Goal: Book appointment/travel/reservation

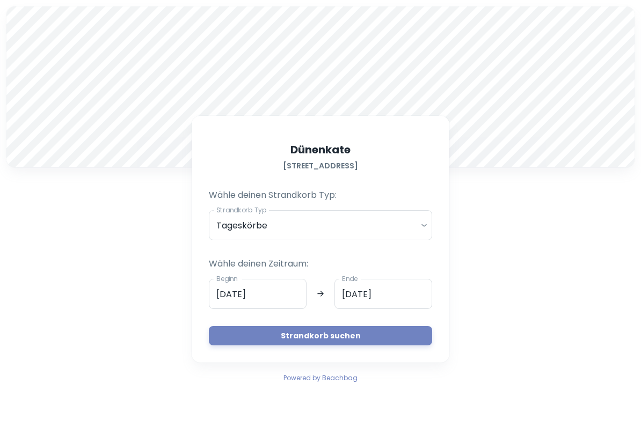
click at [285, 298] on input "[DATE]" at bounding box center [258, 294] width 98 height 30
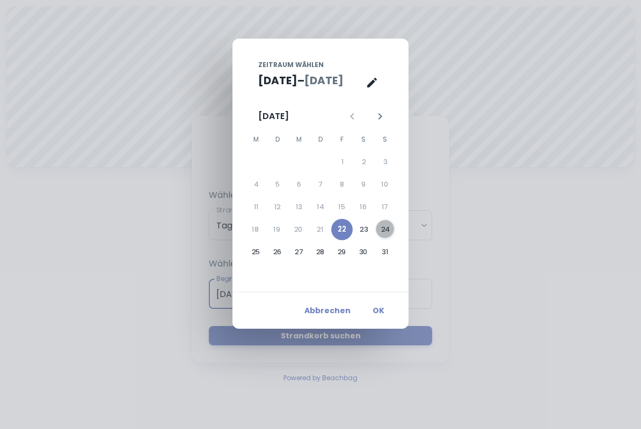
click at [389, 229] on button "24" at bounding box center [385, 229] width 21 height 21
type input "[DATE]"
click at [378, 311] on button "OK" at bounding box center [378, 310] width 34 height 19
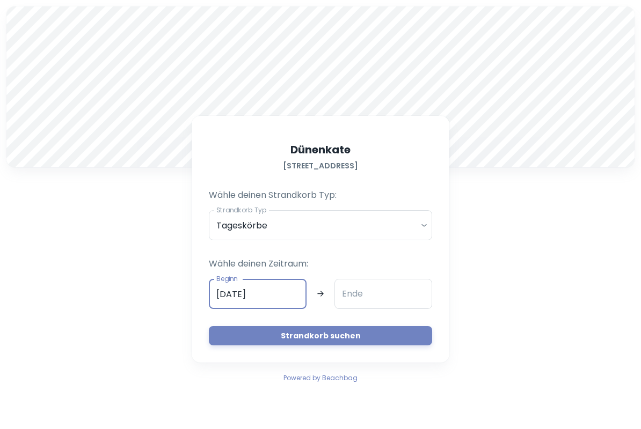
click at [389, 292] on input "Ende" at bounding box center [383, 294] width 98 height 30
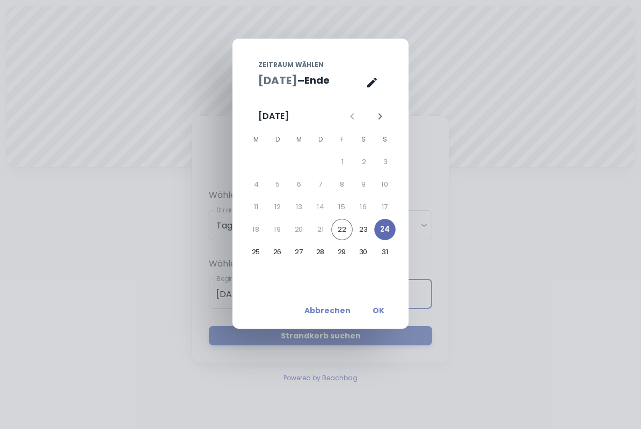
click at [388, 230] on button "24" at bounding box center [384, 229] width 21 height 21
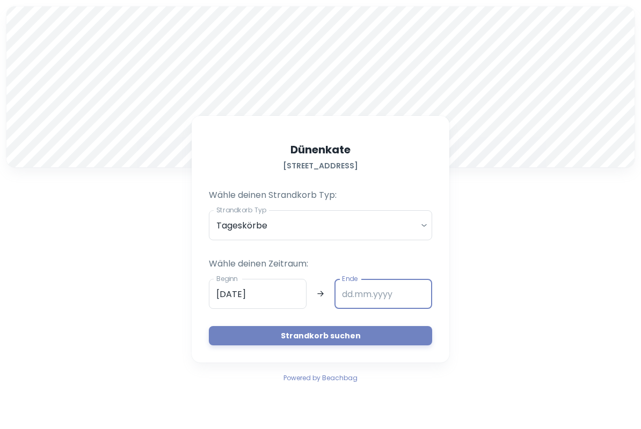
type input "[DATE]"
click at [317, 340] on button "Strandkorb suchen" at bounding box center [320, 335] width 223 height 19
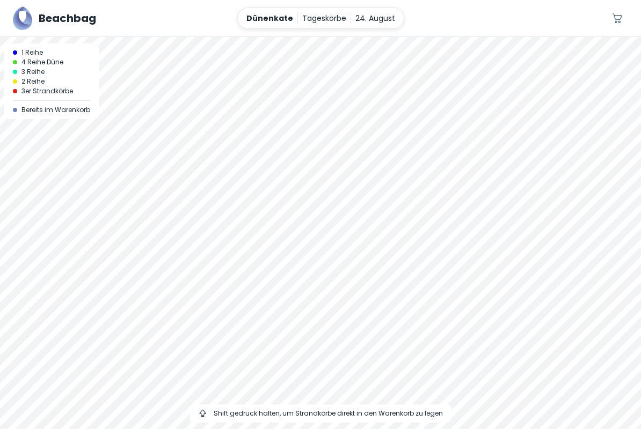
click at [360, 418] on span "Shift gedrück halten, um Strandkörbe direkt in den Warenkorb zu legen" at bounding box center [328, 414] width 229 height 10
click at [75, 330] on div at bounding box center [320, 233] width 641 height 392
click at [595, 260] on div at bounding box center [320, 233] width 641 height 392
click at [32, 305] on div at bounding box center [320, 233] width 641 height 392
